Goal: Check status: Verify the current state of an ongoing process or item

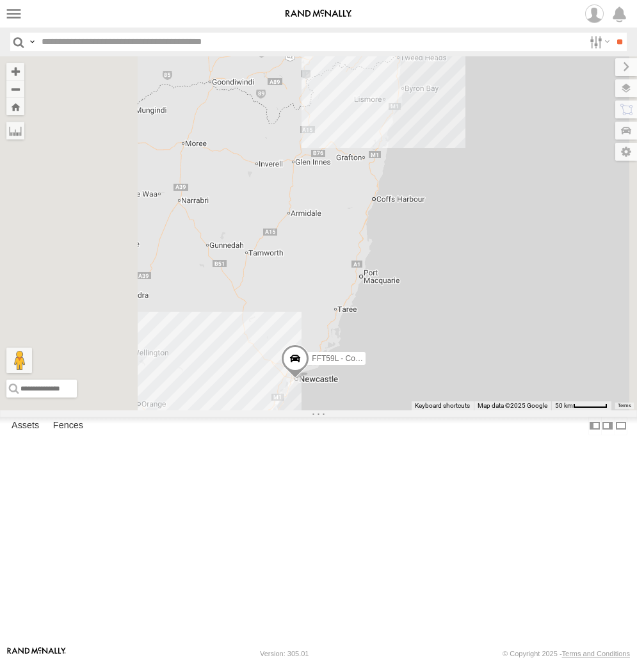
click at [0, 0] on div "Squeak - Dark Green" at bounding box center [0, 0] width 0 height 0
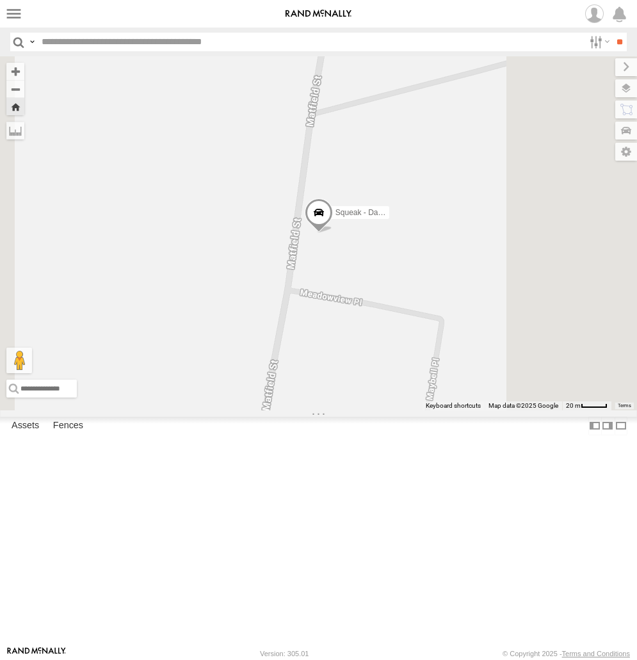
click at [332, 233] on span at bounding box center [318, 215] width 28 height 35
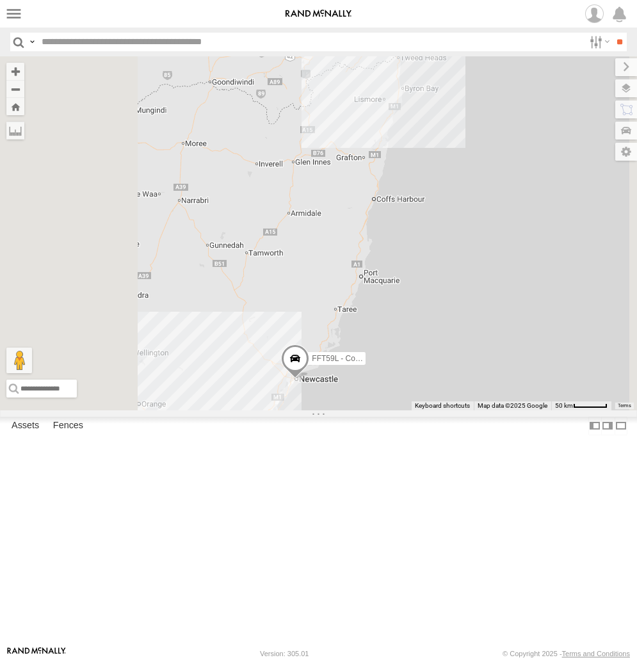
click at [0, 0] on div "Sydney" at bounding box center [0, 0] width 0 height 0
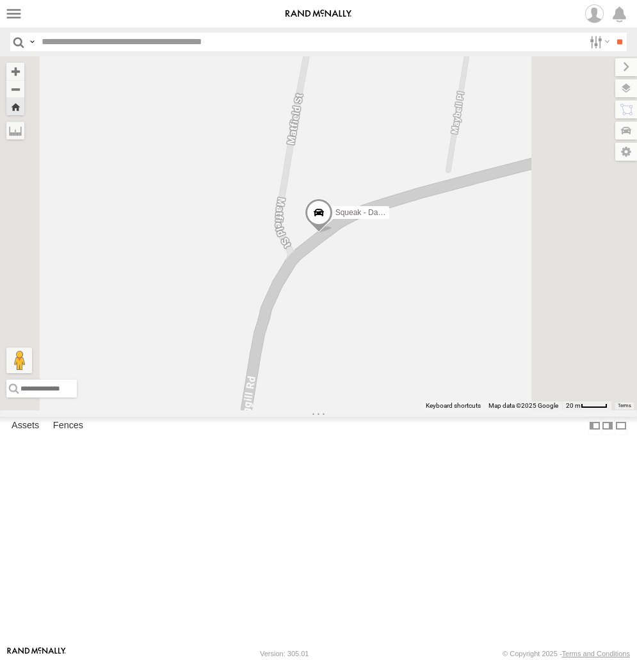
click at [332, 233] on span at bounding box center [318, 215] width 28 height 35
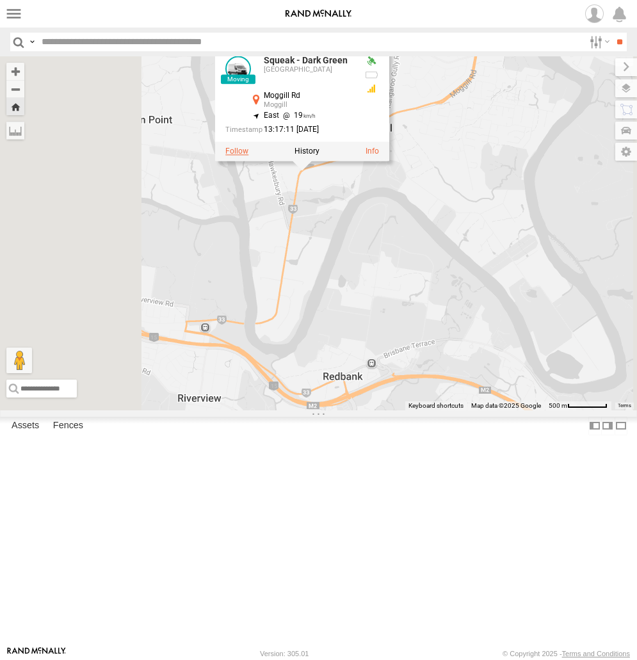
click at [248, 155] on label at bounding box center [236, 151] width 23 height 9
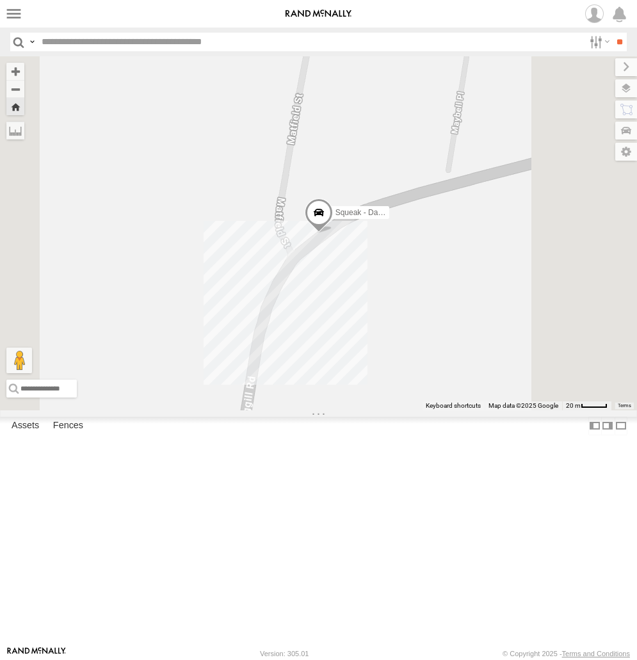
click at [480, 350] on div "Squeak - Dark Green" at bounding box center [318, 233] width 637 height 354
click at [478, 351] on div "Squeak - Dark Green" at bounding box center [318, 233] width 637 height 354
click at [332, 233] on span at bounding box center [318, 215] width 28 height 35
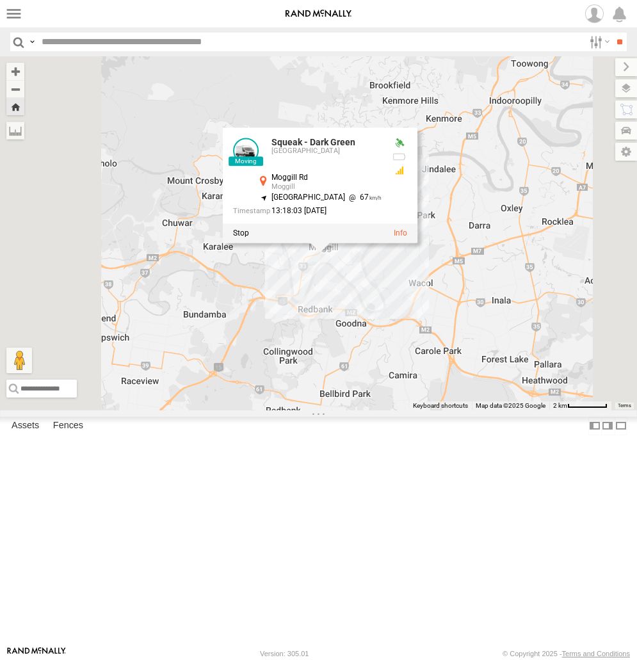
drag, startPoint x: 500, startPoint y: 420, endPoint x: 502, endPoint y: 411, distance: 9.0
click at [502, 410] on div "Squeak - Dark Green Squeak - Dark Green Sydney Moggill Rd Moggill -27.57405 , 1…" at bounding box center [318, 233] width 637 height 354
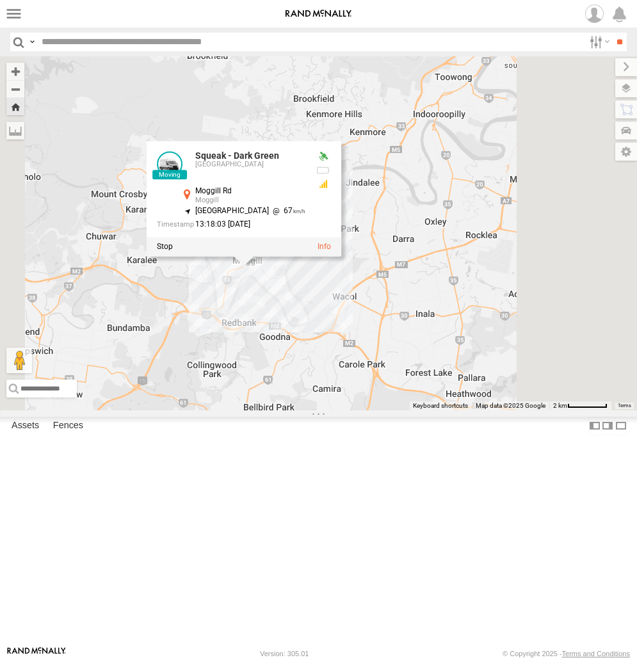
drag, startPoint x: 511, startPoint y: 409, endPoint x: 406, endPoint y: 425, distance: 106.2
click at [406, 410] on div "Squeak - Dark Green Squeak - Dark Green Sydney Moggill Rd Moggill -27.57405 , 1…" at bounding box center [318, 233] width 637 height 354
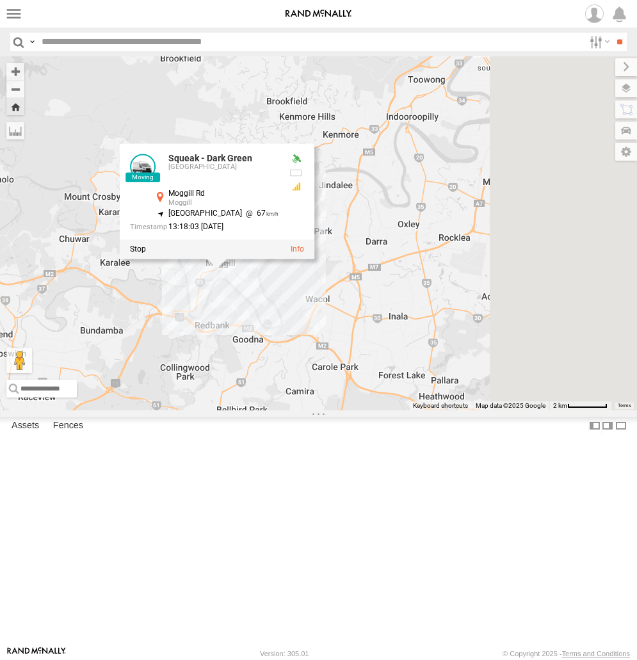
click at [404, 219] on div "Squeak - Dark Green Squeak - Dark Green Sydney Moggill Rd Moggill -27.57405 , 1…" at bounding box center [318, 233] width 637 height 354
